Goal: Transaction & Acquisition: Purchase product/service

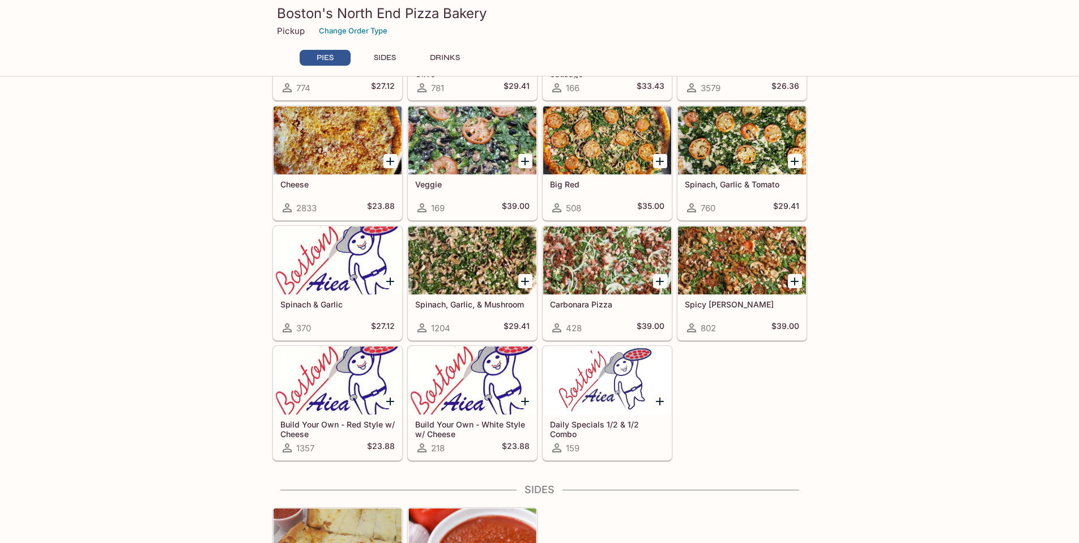
scroll to position [227, 0]
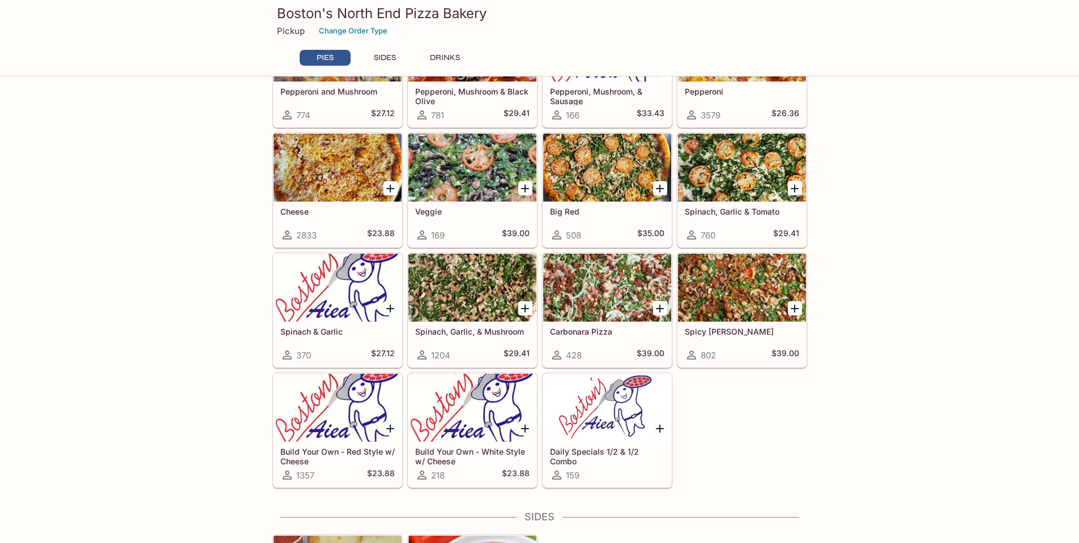
drag, startPoint x: 791, startPoint y: 304, endPoint x: 1010, endPoint y: 382, distance: 232.4
click at [791, 304] on icon "Add Spicy Jenny" at bounding box center [795, 309] width 14 height 14
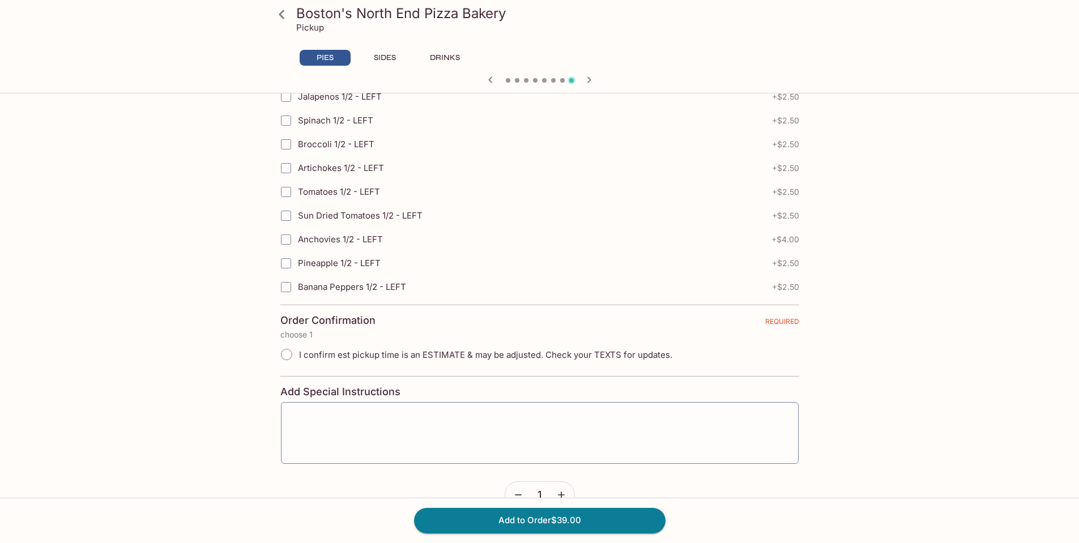
scroll to position [2493, 0]
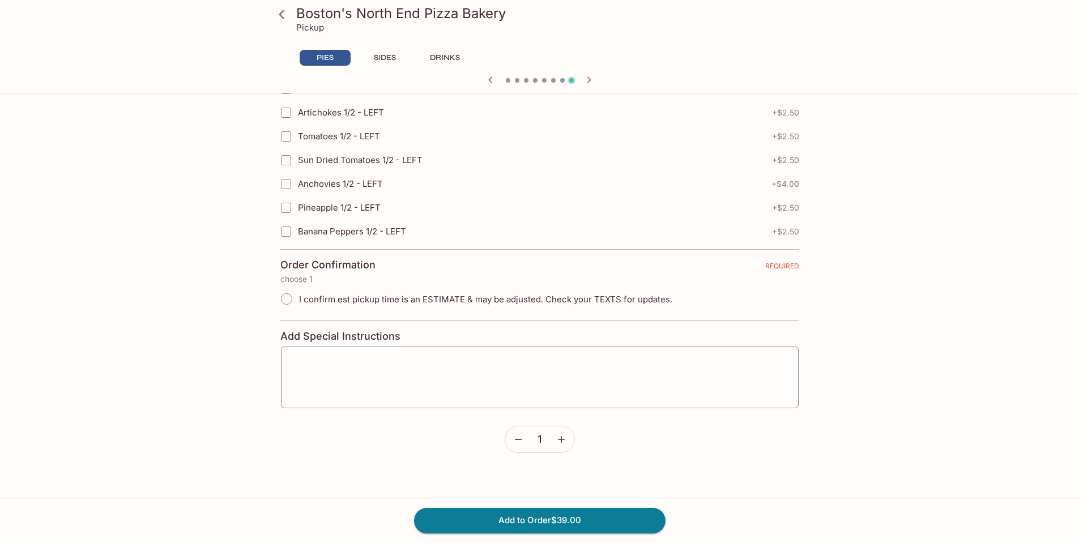
click at [449, 391] on textarea at bounding box center [540, 377] width 502 height 43
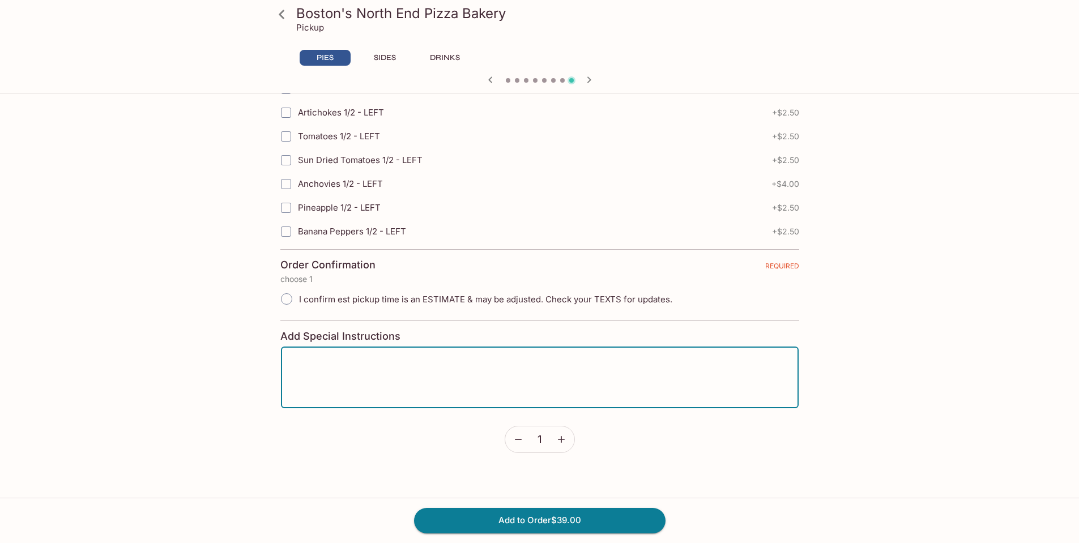
click at [543, 518] on button "Add to Order $39.00" at bounding box center [540, 520] width 252 height 25
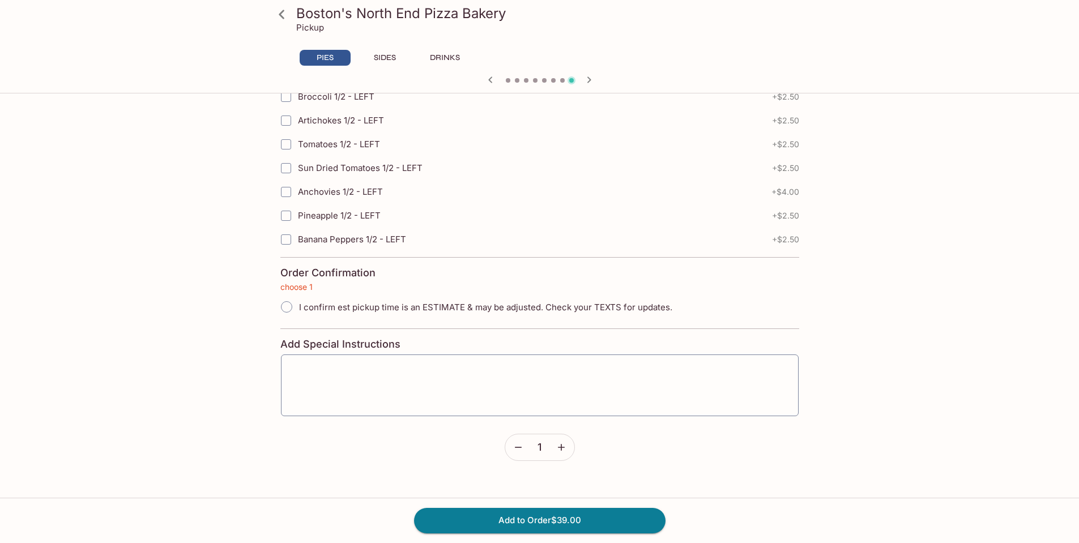
scroll to position [2468, 0]
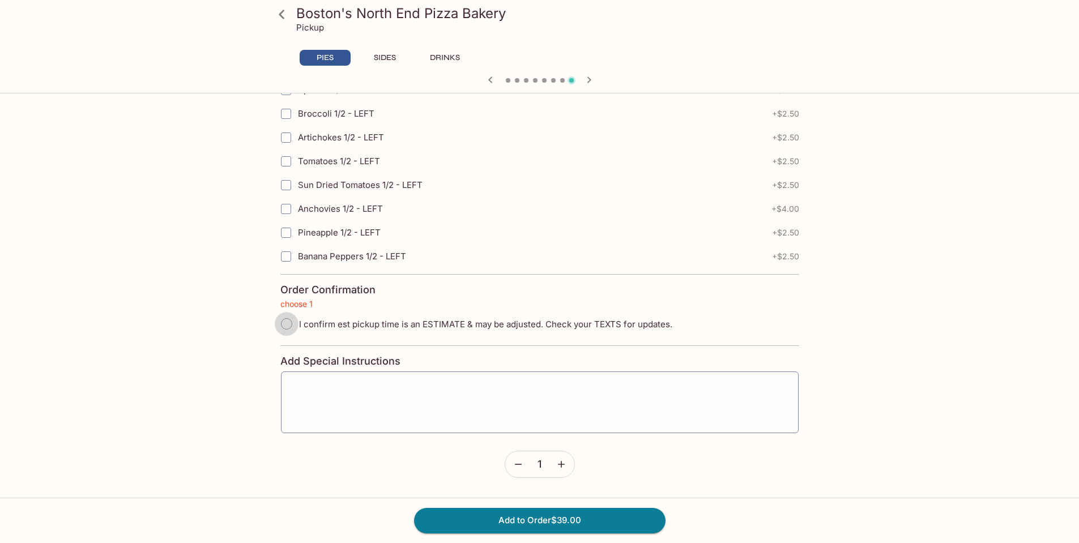
click at [292, 325] on input "I confirm est pickup time is an ESTIMATE & may be adjusted. Check your TEXTS fo…" at bounding box center [287, 324] width 24 height 24
radio input "true"
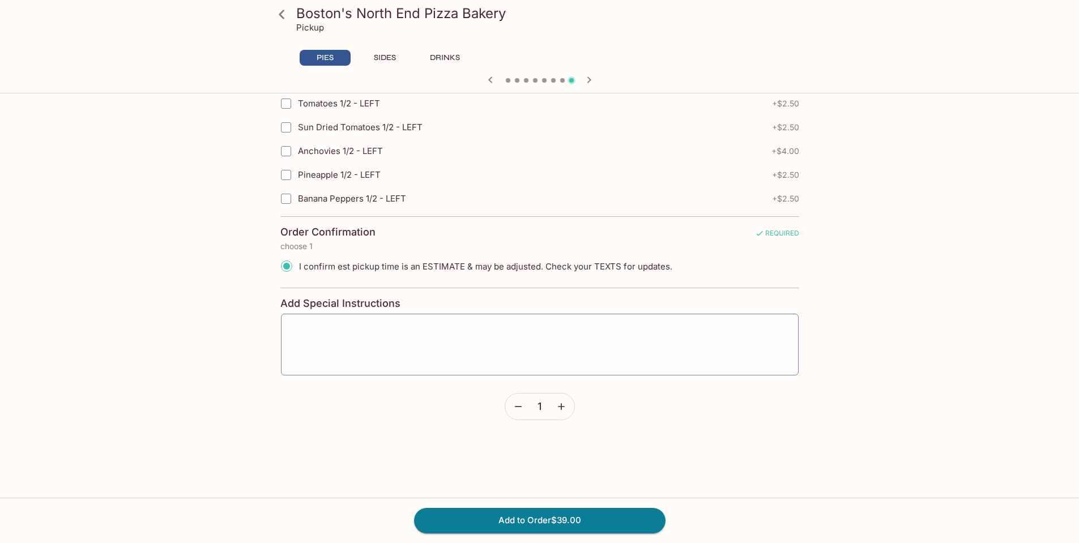
scroll to position [2581, 0]
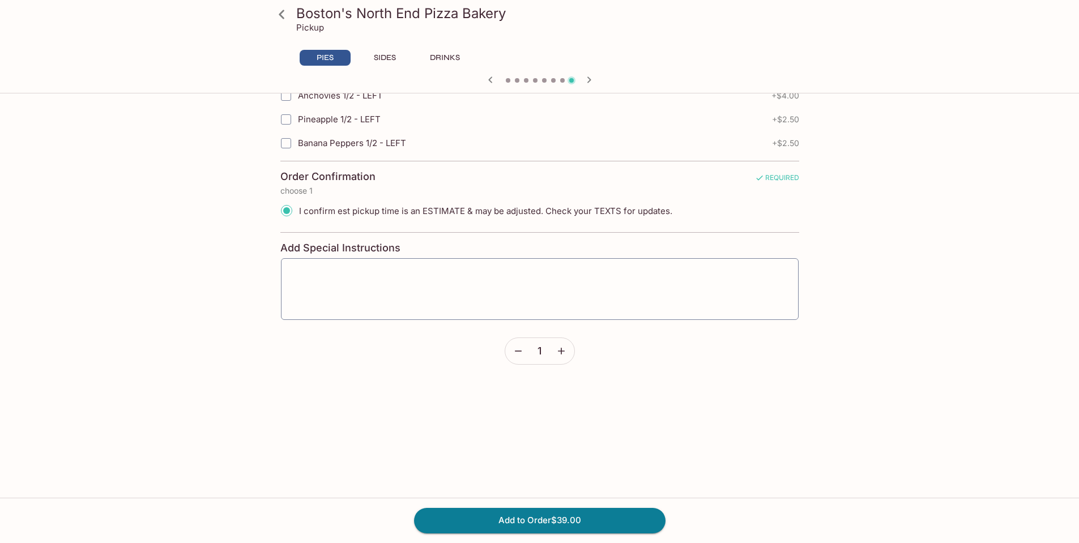
click at [618, 528] on button "Add to Order $39.00" at bounding box center [540, 520] width 252 height 25
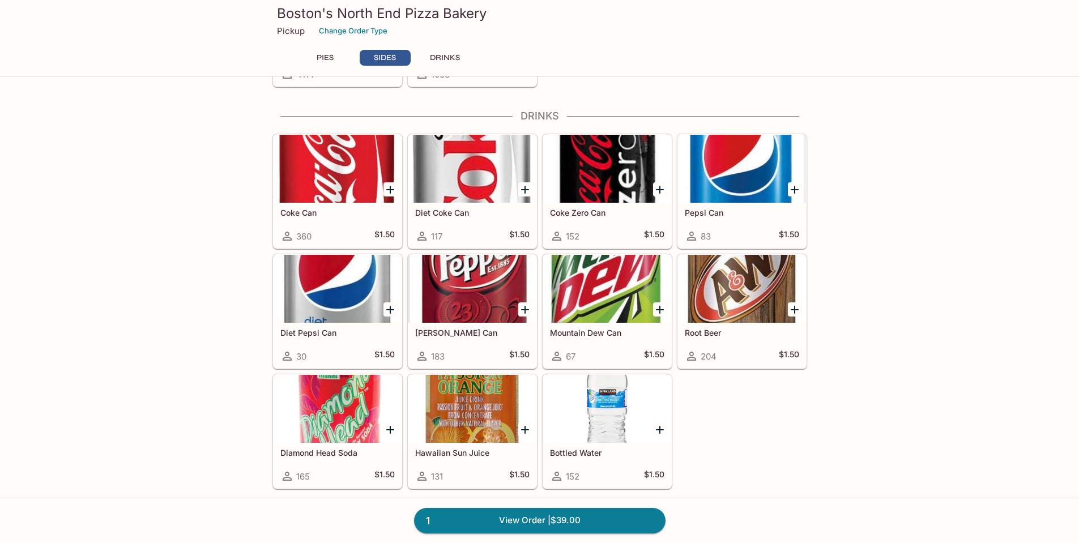
scroll to position [793, 0]
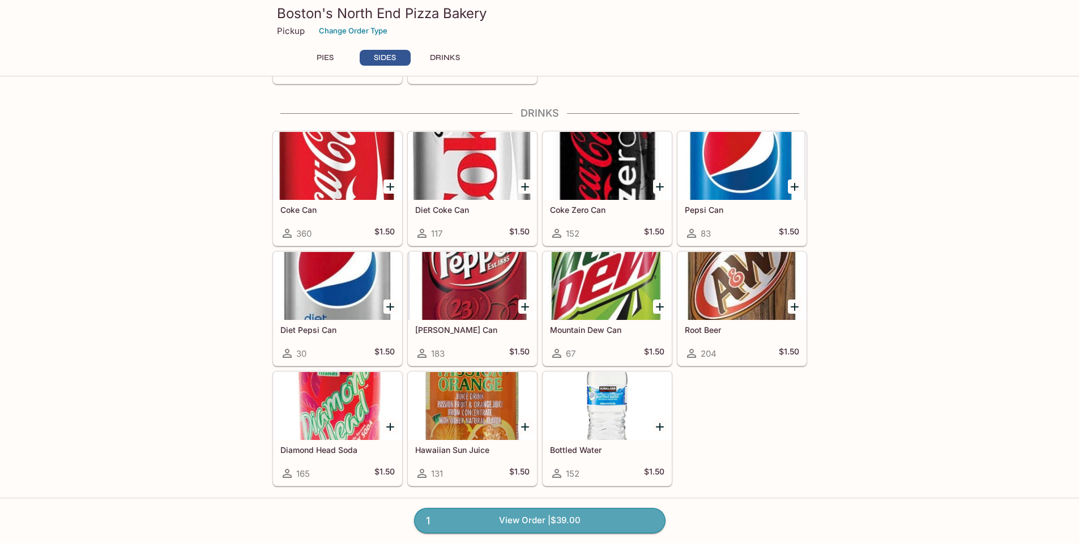
click at [631, 517] on link "1 View Order | $39.00" at bounding box center [540, 520] width 252 height 25
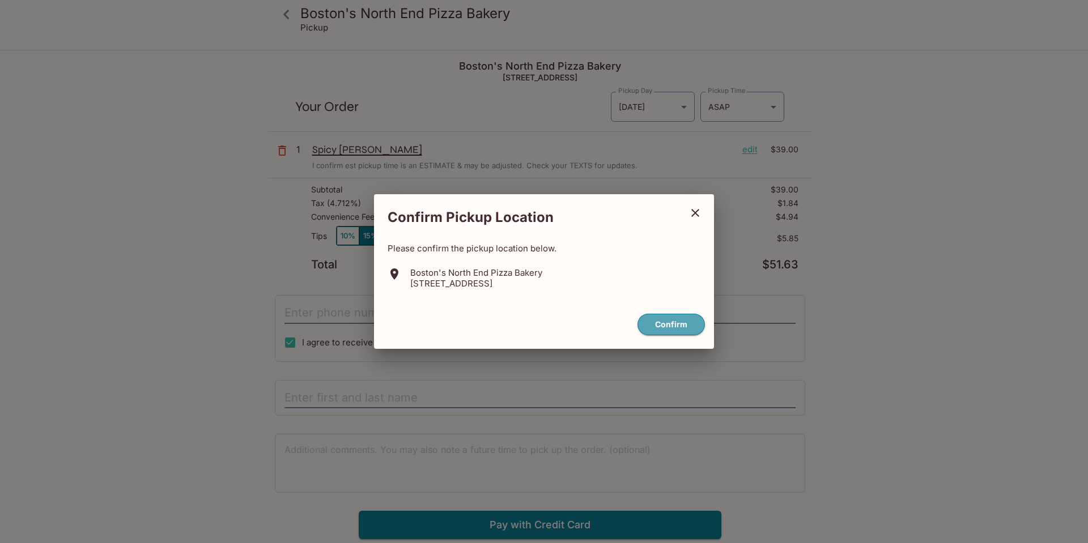
click at [657, 325] on button "Confirm" at bounding box center [670, 325] width 67 height 22
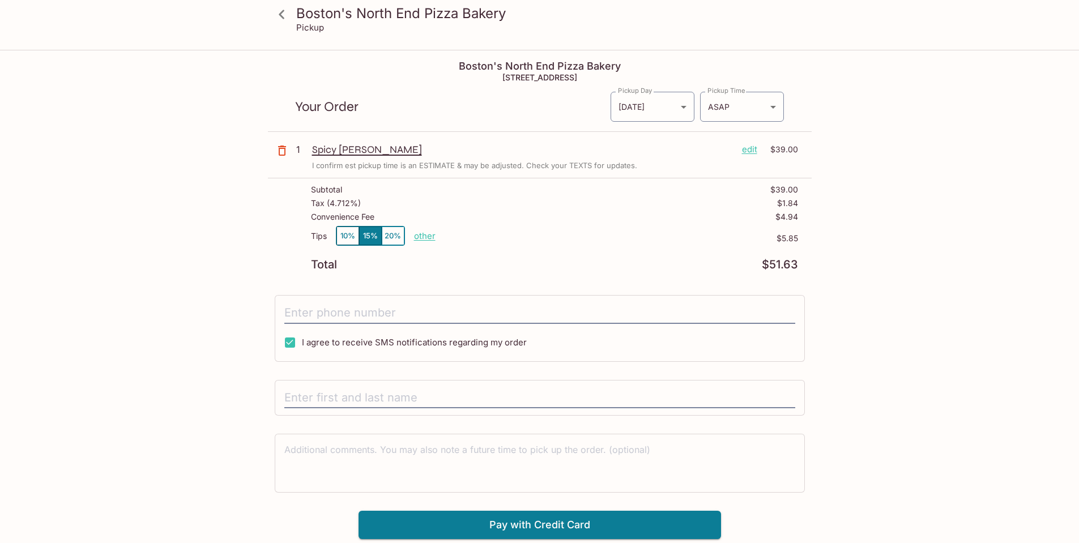
click at [331, 317] on input "tel" at bounding box center [539, 314] width 511 height 22
type input "[PHONE_NUMBER]"
click at [397, 278] on div "Boston's North End Pizza Bakery [STREET_ADDRESS] Your Order Pickup Day [DATE] […" at bounding box center [540, 295] width 544 height 488
click at [974, 376] on div "Boston's North End Pizza Bakery Pickup Boston's North End Pizza Bakery [STREET_…" at bounding box center [539, 322] width 1079 height 543
click at [463, 398] on input "text" at bounding box center [539, 399] width 511 height 22
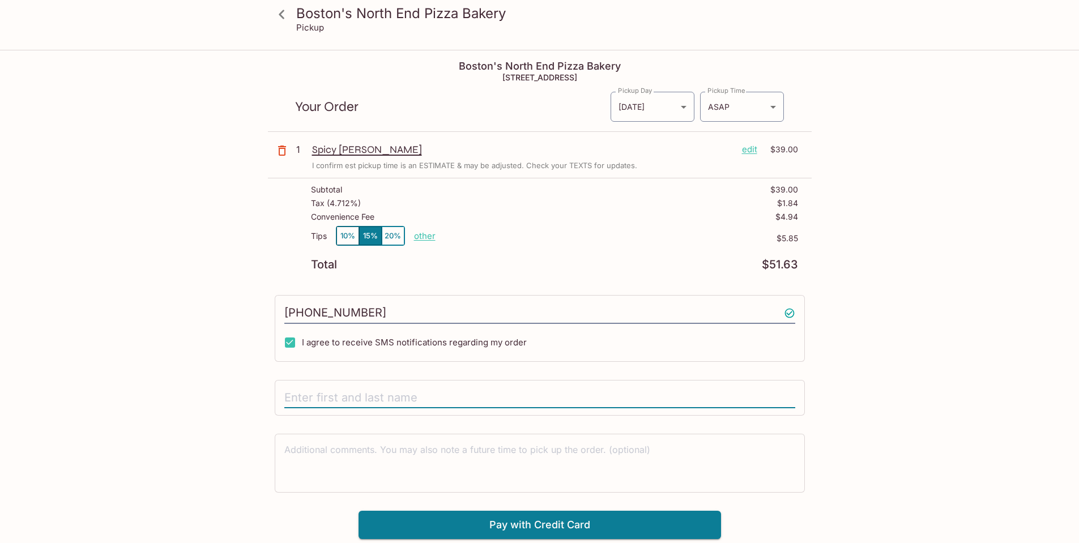
click at [463, 398] on input "text" at bounding box center [539, 399] width 511 height 22
type input "R"
type input "J"
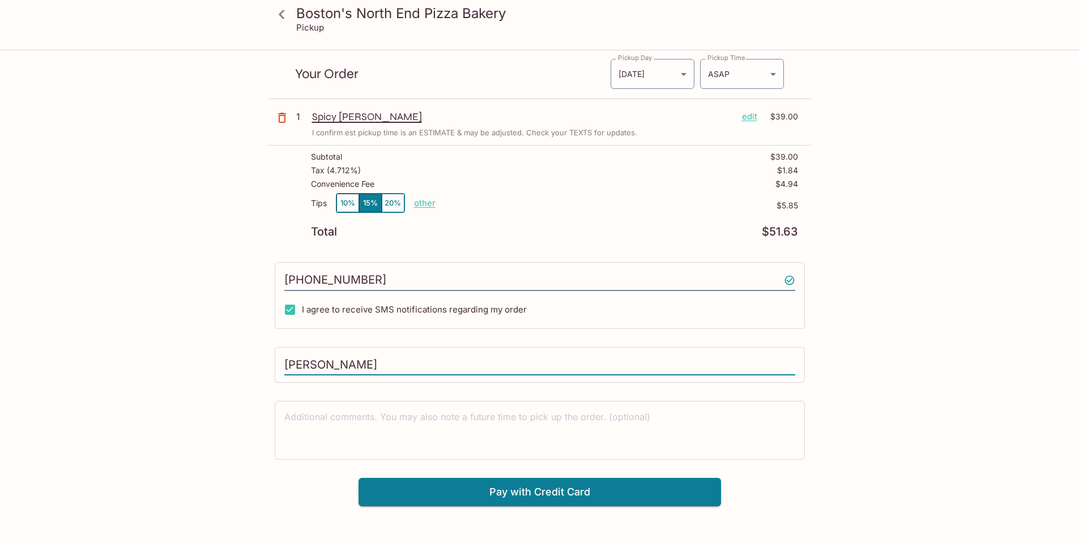
scroll to position [51, 0]
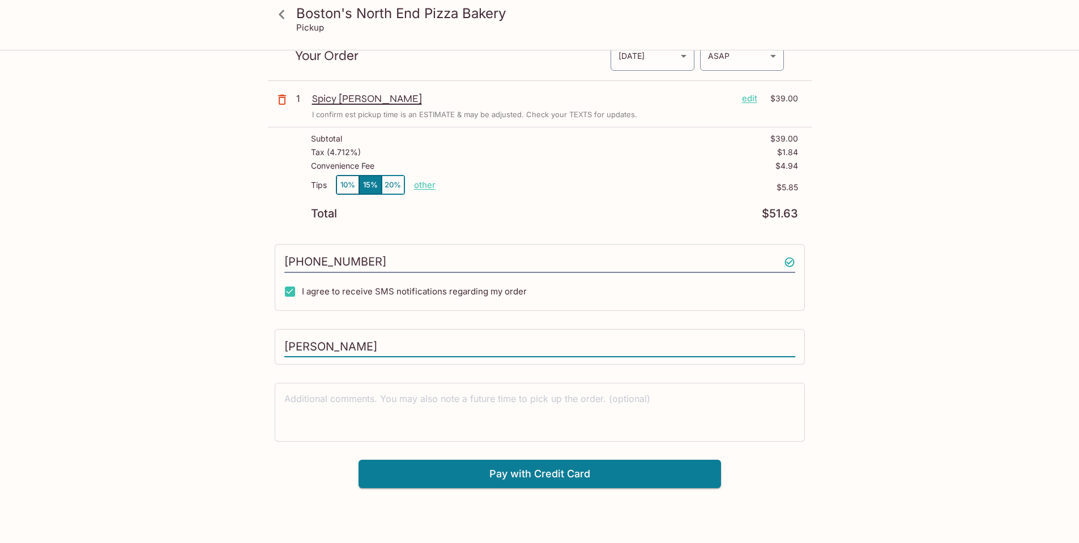
type input "[PERSON_NAME]"
click at [351, 186] on button "10%" at bounding box center [348, 185] width 23 height 19
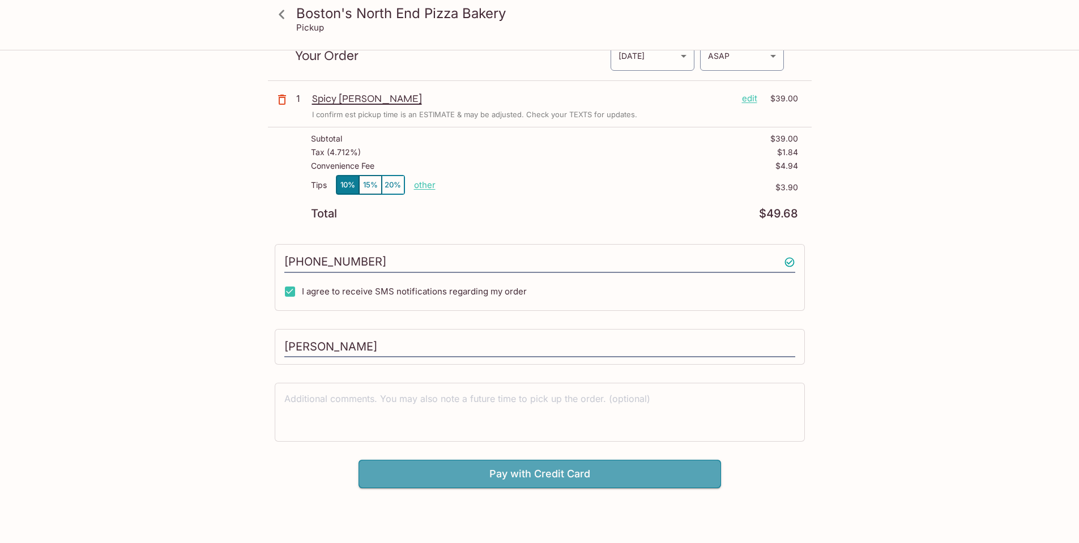
click at [637, 469] on button "Pay with Credit Card" at bounding box center [540, 474] width 363 height 28
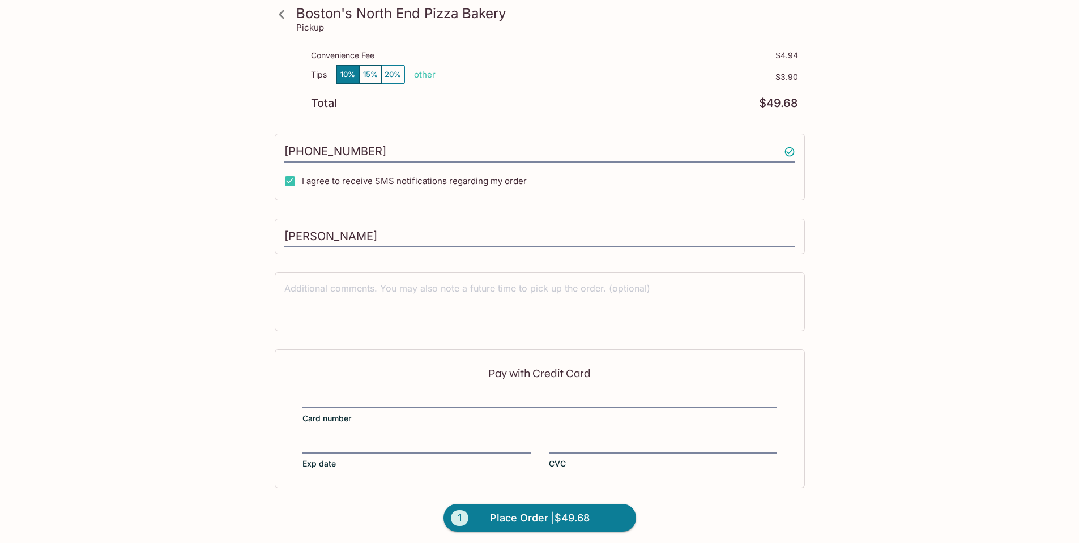
scroll to position [166, 0]
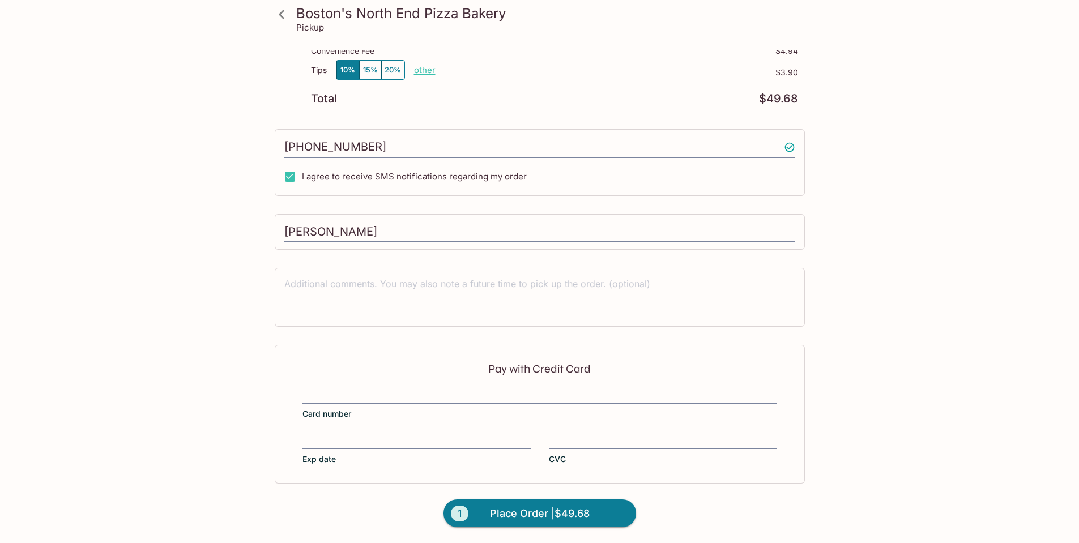
click at [334, 389] on div at bounding box center [540, 396] width 475 height 16
click at [334, 389] on input "Card number" at bounding box center [540, 389] width 475 height 1
click at [605, 501] on button "1 Place Order | $49.68" at bounding box center [540, 514] width 193 height 28
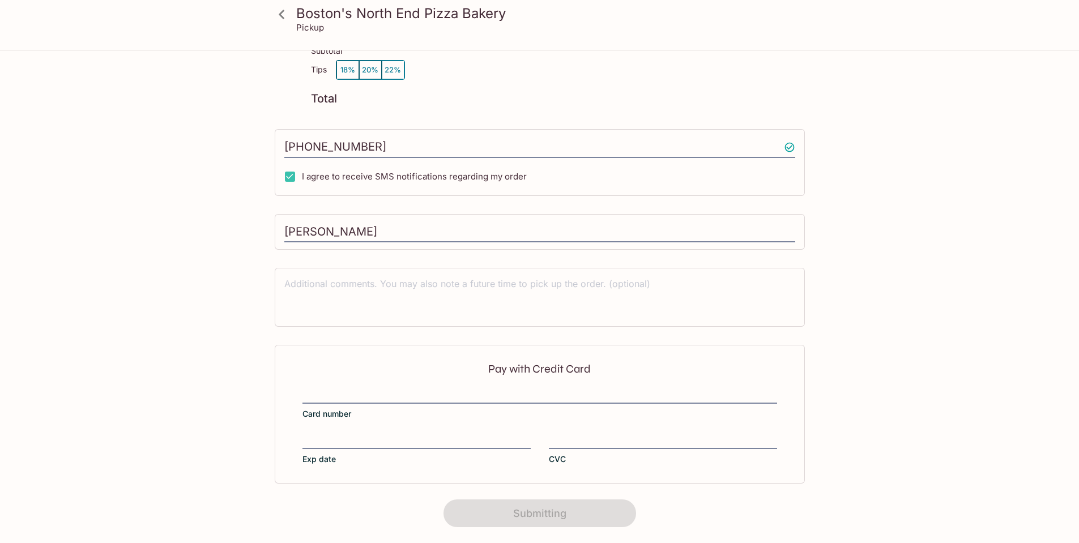
scroll to position [115, 0]
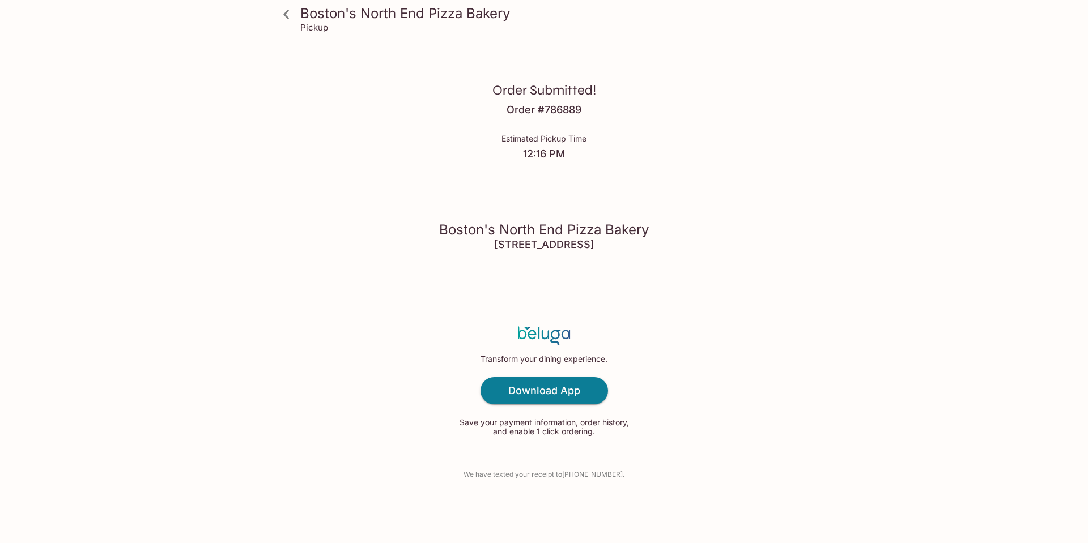
click at [802, 300] on div "Order Submitted! Order # 786889 Estimated Pickup Time 12:16 PM [GEOGRAPHIC_DATA…" at bounding box center [543, 271] width 725 height 543
click at [819, 320] on div "Order Submitted! Order # 786889 Estimated Pickup Time 12:26 PM [GEOGRAPHIC_DATA…" at bounding box center [543, 271] width 725 height 543
